Goal: Task Accomplishment & Management: Use online tool/utility

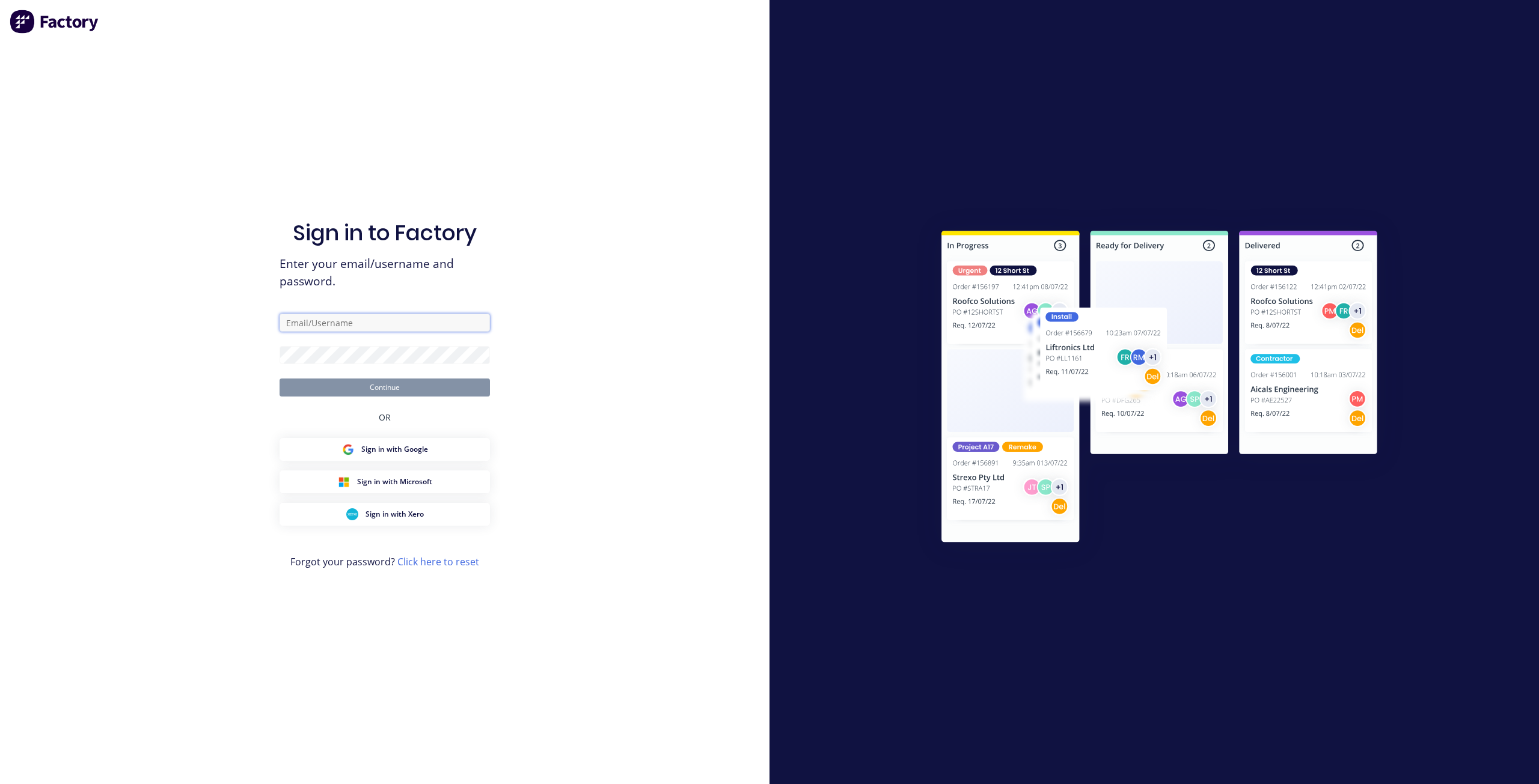
click at [363, 316] on input "text" at bounding box center [385, 322] width 210 height 18
type input "maricar@factory.app"
click at [280, 378] on button "Continue" at bounding box center [385, 387] width 210 height 18
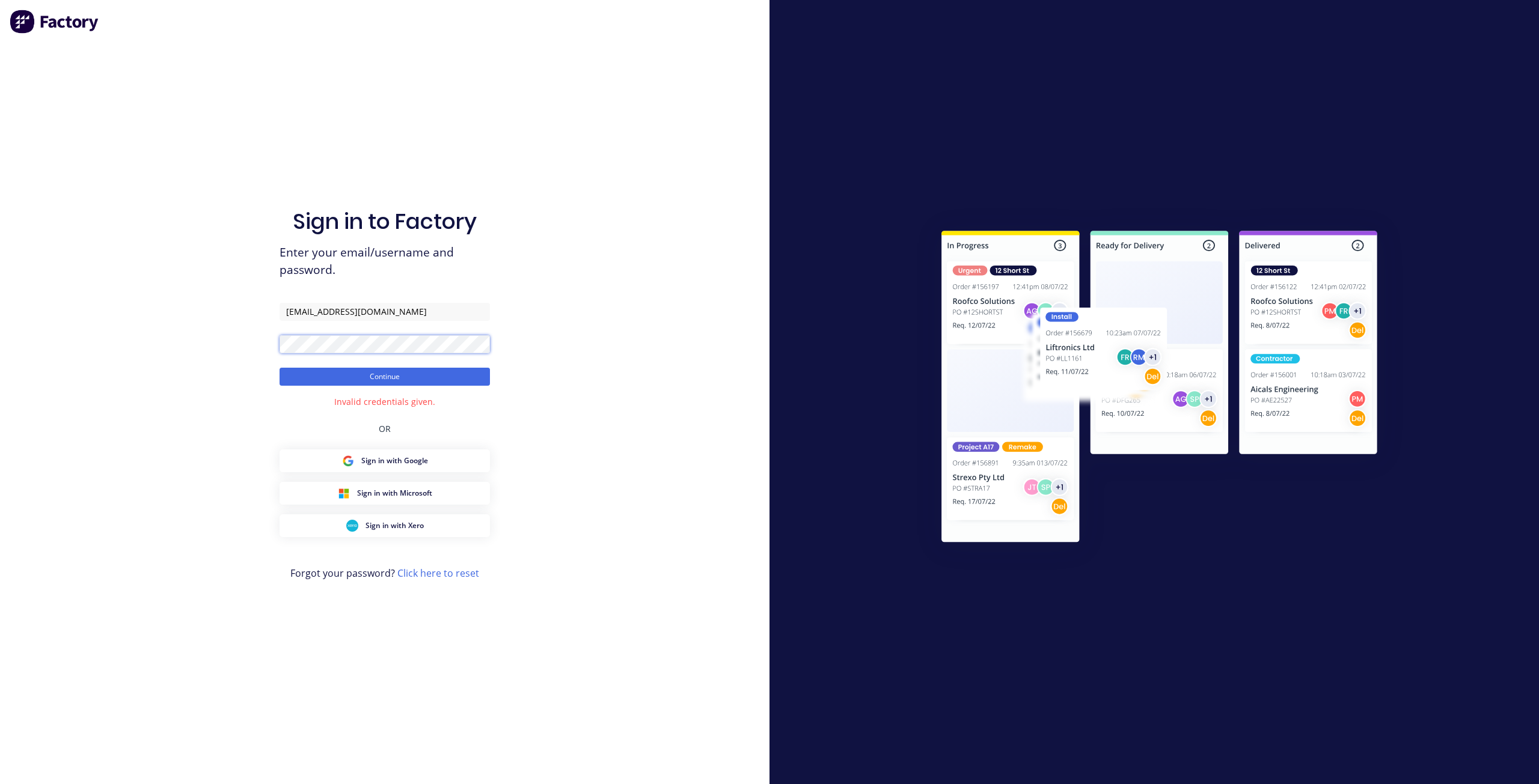
click at [229, 343] on div "Sign in to Factory Enter your email/username and password. maricar@factory.app …" at bounding box center [385, 392] width 769 height 784
click at [280, 368] on button "Continue" at bounding box center [385, 376] width 210 height 18
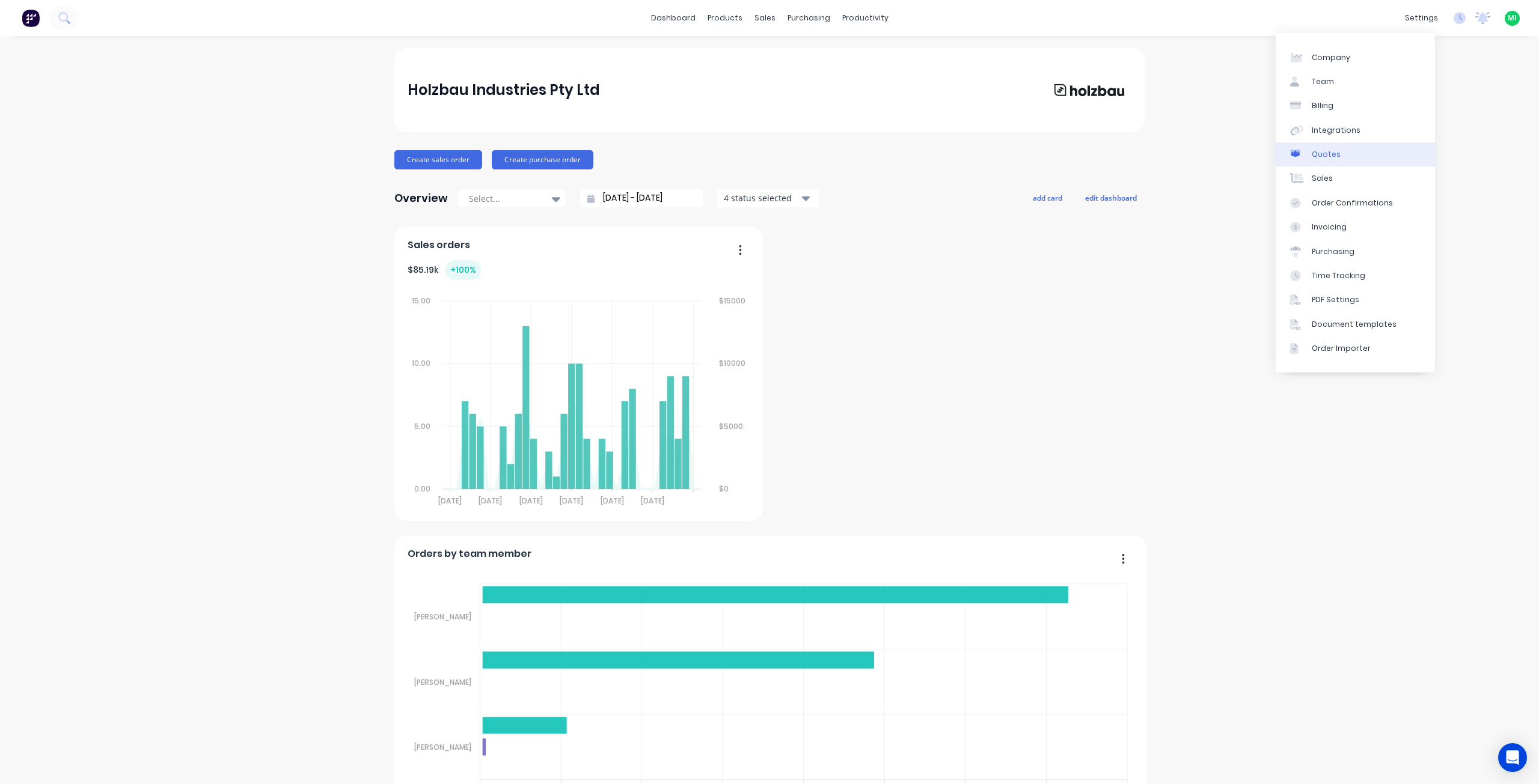
drag, startPoint x: 1353, startPoint y: 131, endPoint x: 1314, endPoint y: 145, distance: 41.4
click at [1353, 130] on div "Integrations" at bounding box center [1336, 130] width 49 height 11
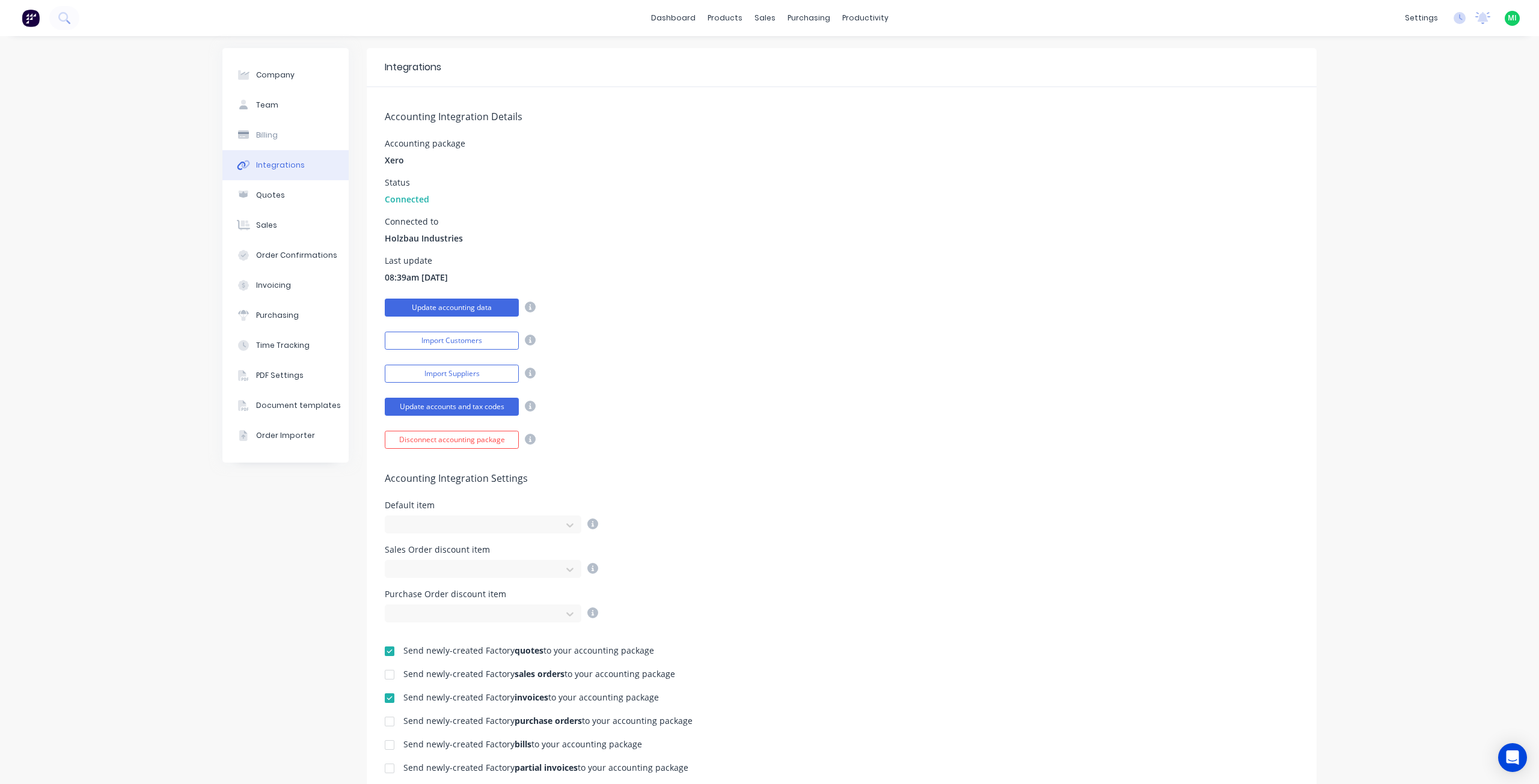
click at [463, 299] on button "Update accounting data" at bounding box center [451, 307] width 134 height 18
click at [469, 406] on button "Update accounts and tax codes" at bounding box center [451, 406] width 134 height 18
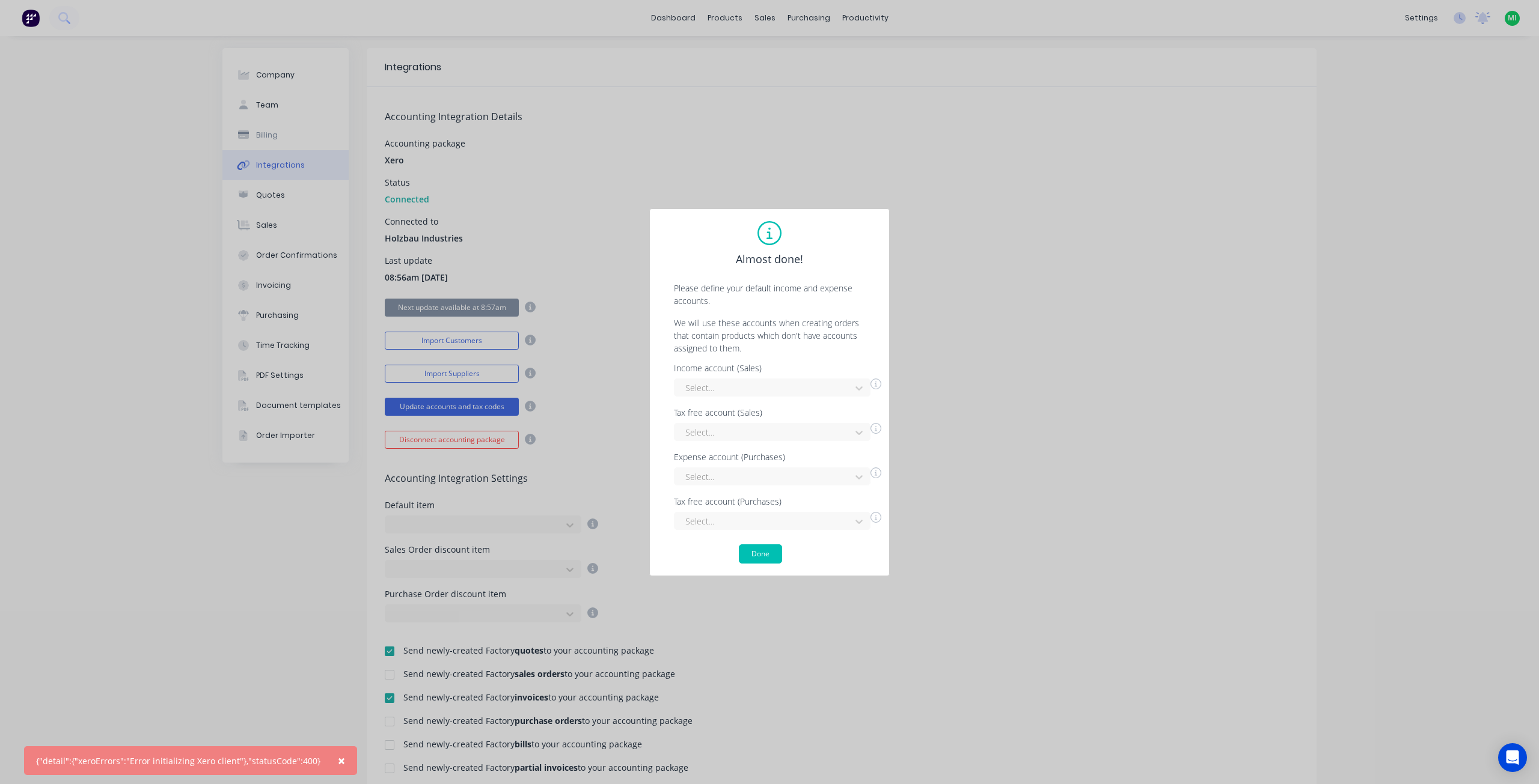
click at [774, 466] on div "Select..." at bounding box center [778, 475] width 207 height 21
click at [767, 477] on div at bounding box center [764, 476] width 161 height 15
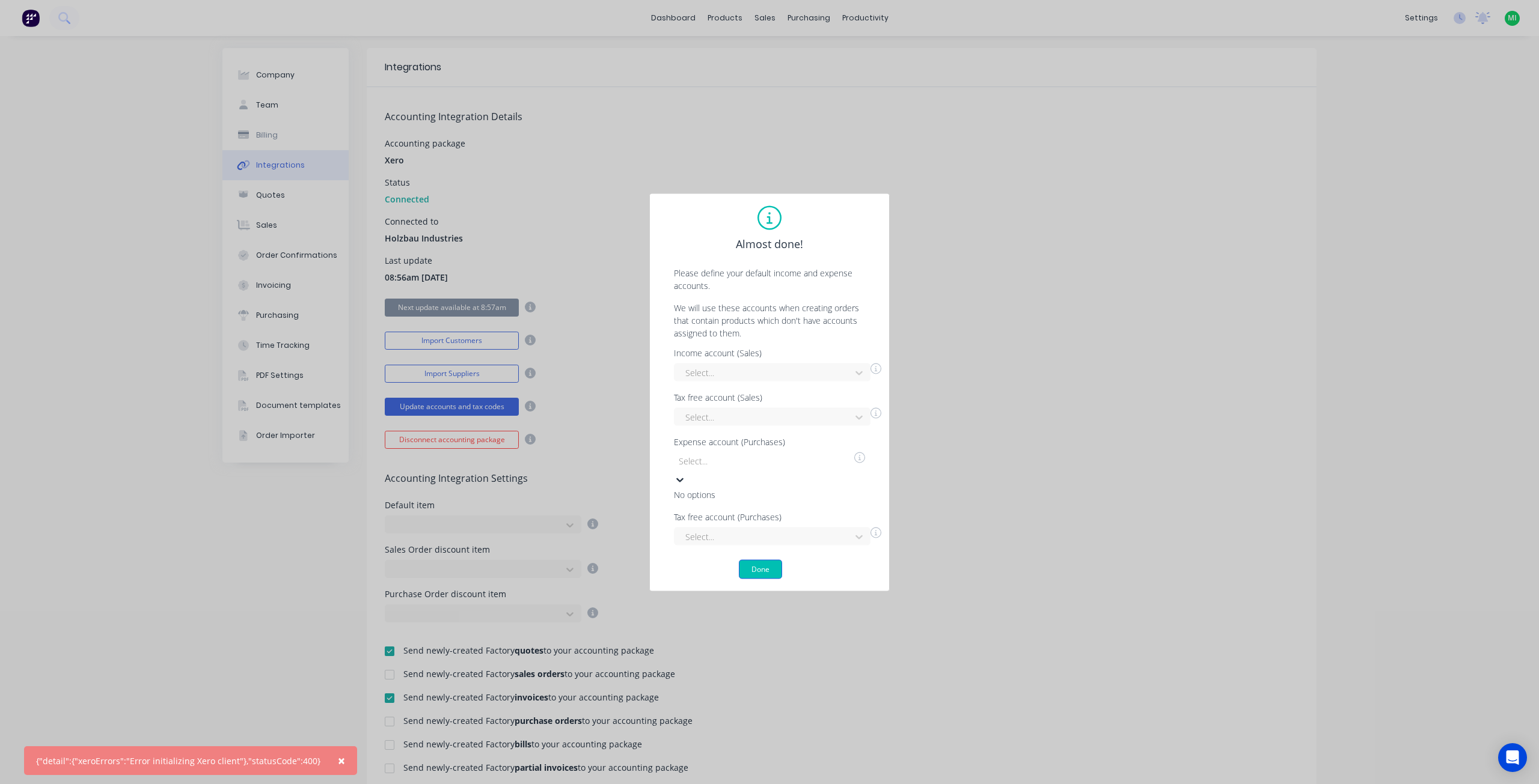
click at [751, 559] on button "Done" at bounding box center [760, 569] width 43 height 19
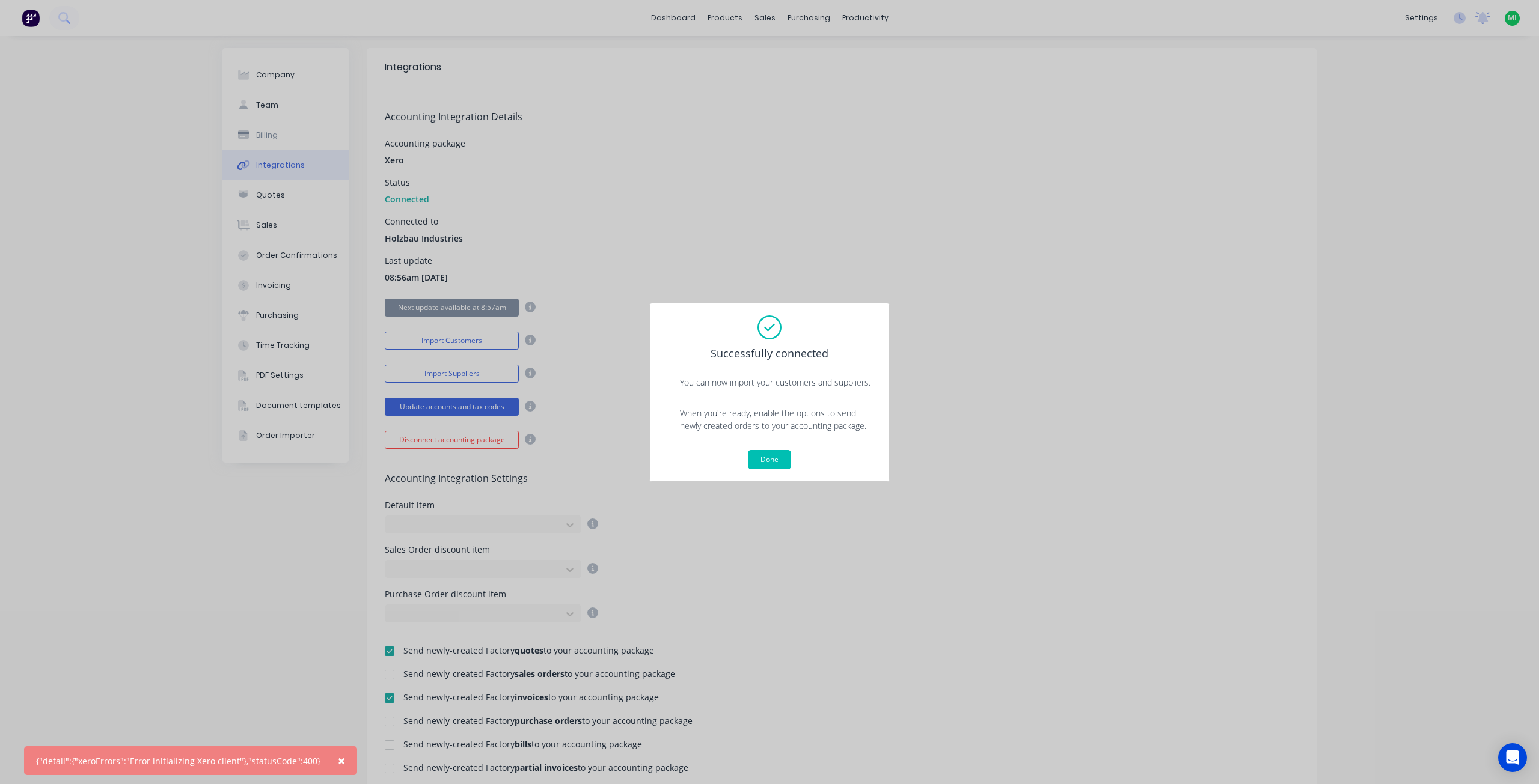
click at [338, 758] on span "×" at bounding box center [341, 760] width 7 height 17
click at [768, 454] on button "Done" at bounding box center [769, 459] width 43 height 19
